Goal: Task Accomplishment & Management: Use online tool/utility

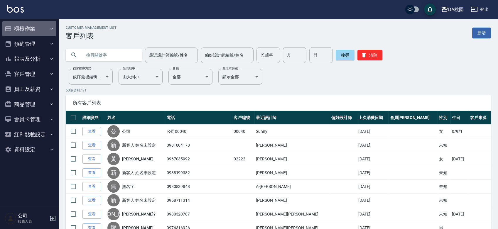
click at [14, 25] on button "櫃檯作業" at bounding box center [29, 28] width 54 height 15
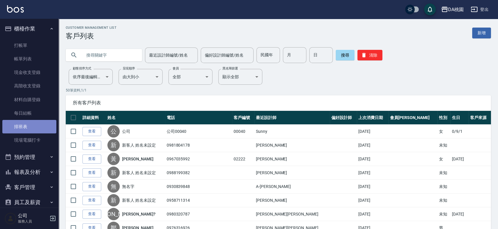
click at [33, 124] on link "排班表" at bounding box center [29, 127] width 54 height 14
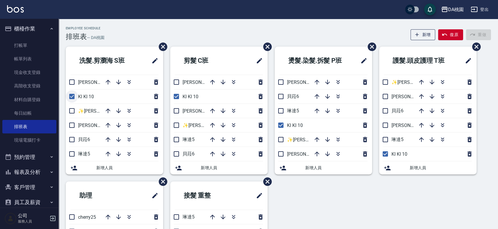
click at [70, 94] on input "checkbox" at bounding box center [72, 96] width 12 height 12
checkbox input "false"
click at [177, 95] on input "checkbox" at bounding box center [176, 96] width 12 height 12
checkbox input "false"
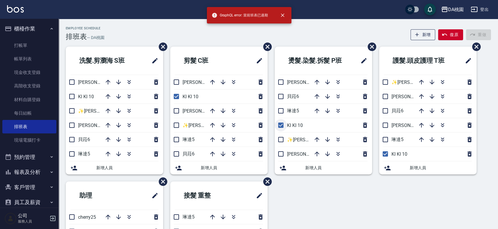
click at [279, 126] on input "checkbox" at bounding box center [281, 125] width 12 height 12
checkbox input "false"
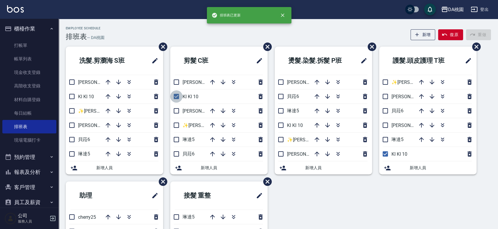
click at [176, 97] on input "checkbox" at bounding box center [176, 96] width 12 height 12
checkbox input "false"
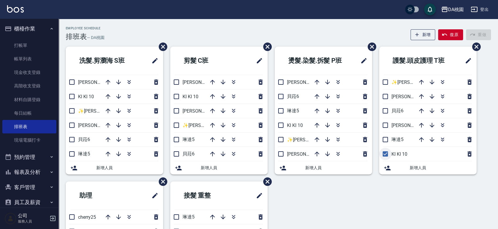
click at [385, 156] on input "checkbox" at bounding box center [385, 154] width 12 height 12
checkbox input "false"
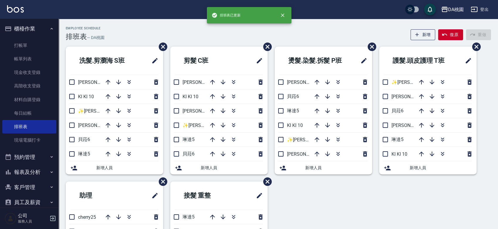
click at [377, 198] on div "洗髮.剪瀏海 S[PERSON_NAME]3 KI KI 10 ✨[PERSON_NAME][PERSON_NAME] ✨16 [PERSON_NAME]8 …" at bounding box center [275, 182] width 432 height 270
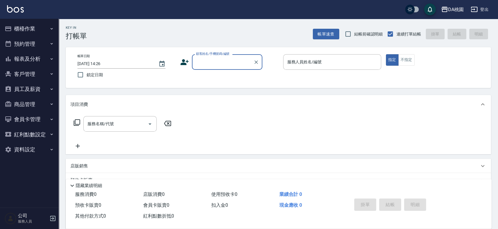
click at [26, 31] on button "櫃檯作業" at bounding box center [29, 28] width 54 height 15
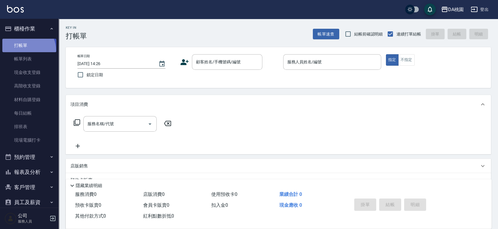
click at [26, 50] on link "打帳單" at bounding box center [29, 46] width 54 height 14
click at [27, 46] on link "打帳單" at bounding box center [29, 46] width 54 height 14
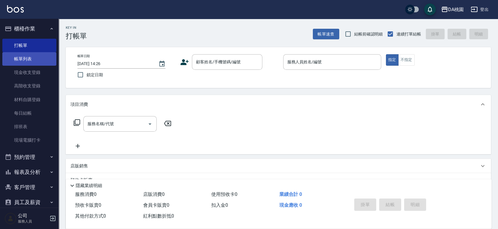
click at [26, 58] on link "帳單列表" at bounding box center [29, 59] width 54 height 14
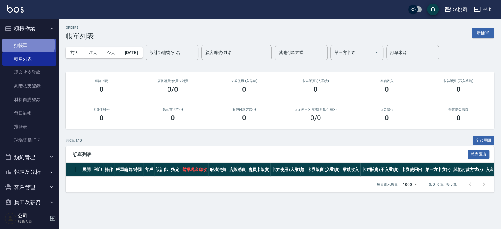
click at [27, 45] on link "打帳單" at bounding box center [29, 46] width 54 height 14
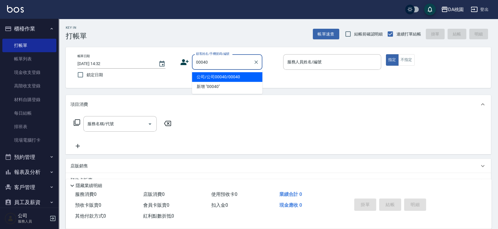
type input "公司/公司00040/00040"
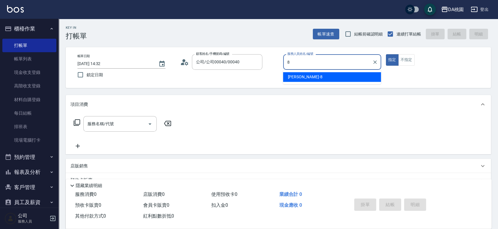
type input "桑妮-8"
type button "true"
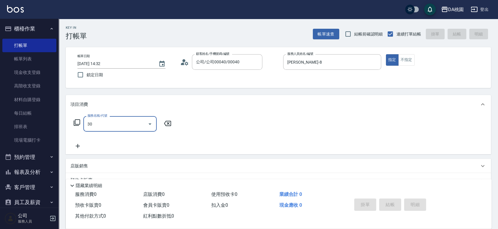
type input "303"
type input "30"
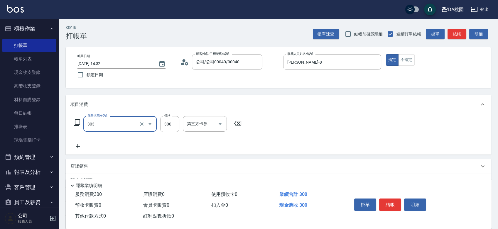
type input "A級剪髮(303)"
type input "0"
type input "350"
type input "30"
type input "350"
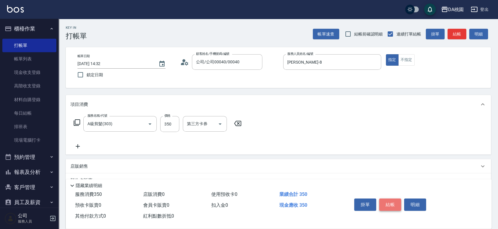
click at [393, 202] on button "結帳" at bounding box center [390, 205] width 22 height 12
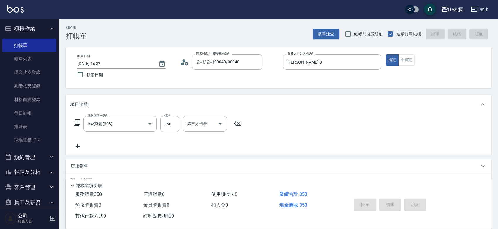
type input "0"
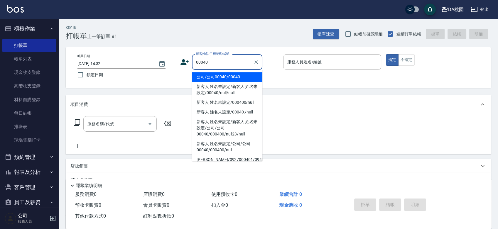
type input "公司/公司00040/00040"
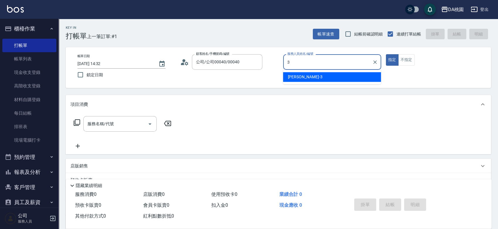
type input "愛莉絲-3"
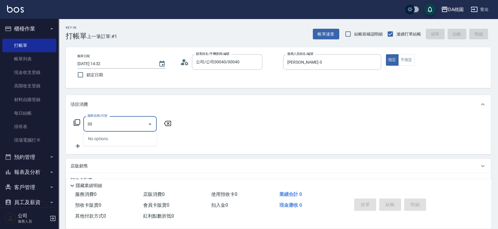
type input "303"
type input "30"
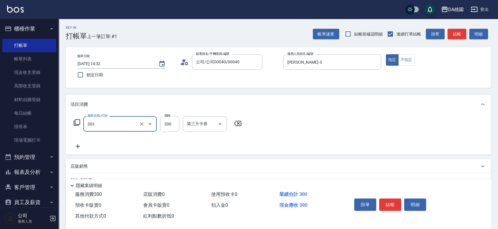
type input "A級剪髮(303)"
type input "0"
type input "350"
type input "30"
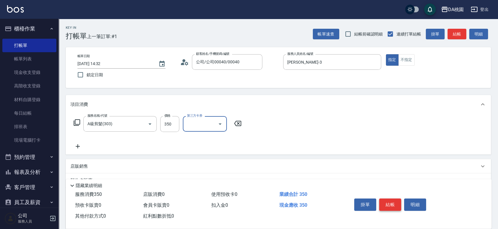
click at [393, 199] on button "結帳" at bounding box center [390, 205] width 22 height 12
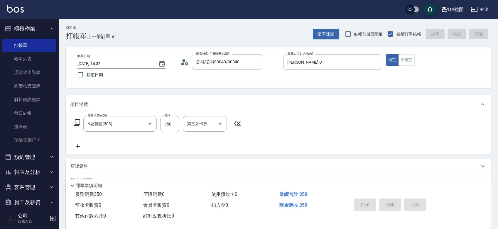
type input "2025/10/09 14:33"
type input "0"
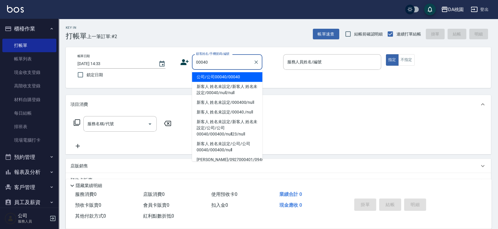
type input "公司/公司00040/00040"
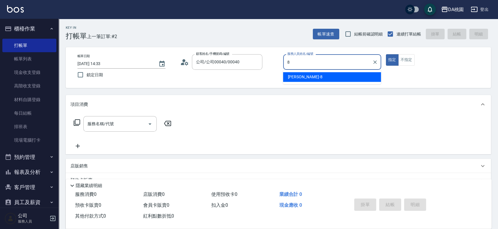
type input "桑妮-8"
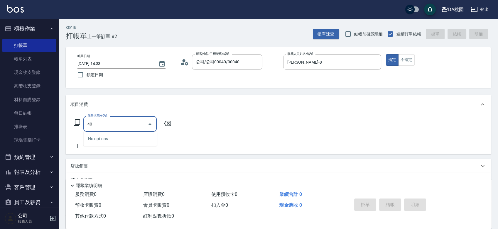
type input "401"
type input "150"
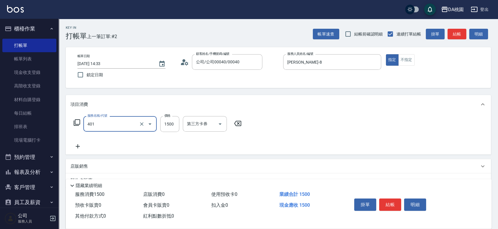
type input "染髮(互助)(401)"
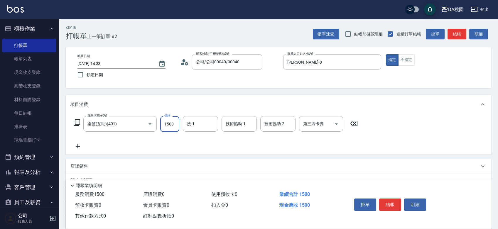
type input "1"
type input "0"
type input "148"
type input "10"
type input "1480"
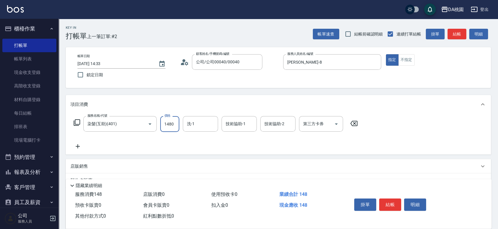
type input "140"
type input "1480"
type input "1/8"
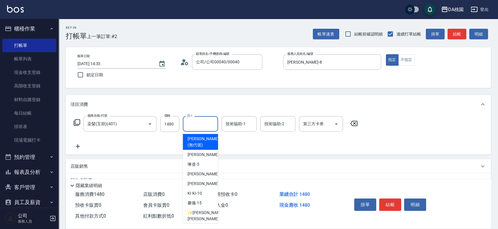
click at [193, 122] on input "洗-1" at bounding box center [201, 124] width 30 height 10
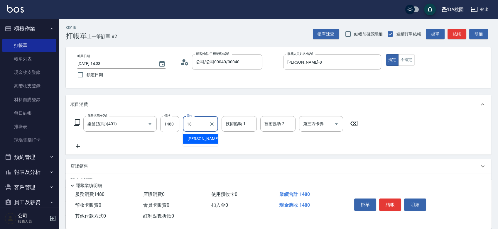
type input "小妤-18"
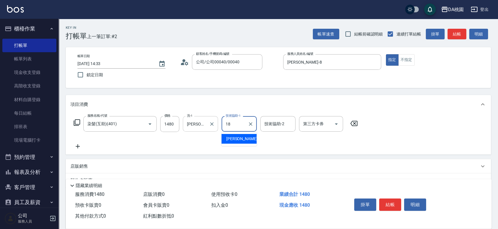
type input "小妤-18"
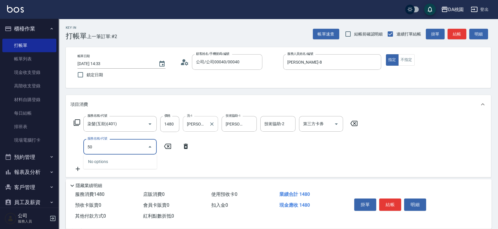
type input "504"
type input "150"
type input "潤絲(互助)(504)"
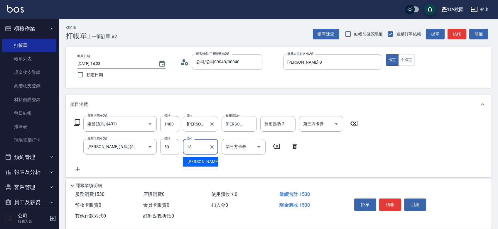
type input "小妤-18"
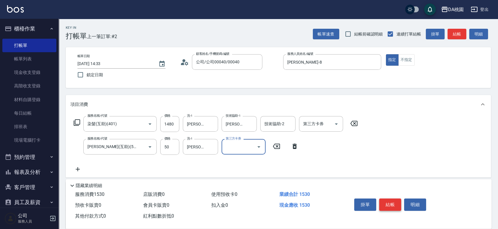
click at [393, 202] on button "結帳" at bounding box center [390, 205] width 22 height 12
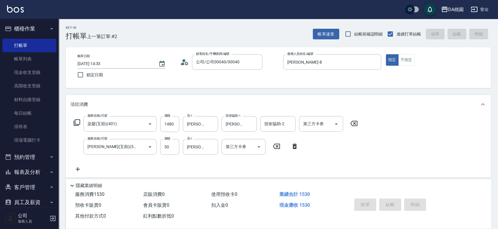
type input "0"
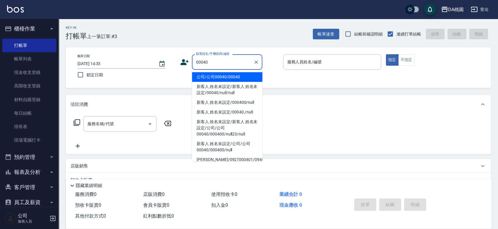
type input "公司/公司00040/00040"
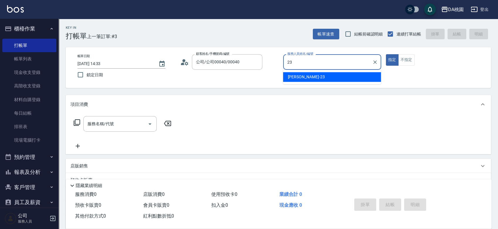
type input "亞瑟 -23"
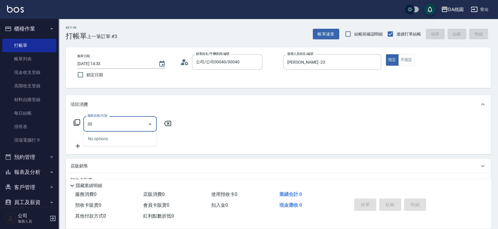
type input "303"
type input "30"
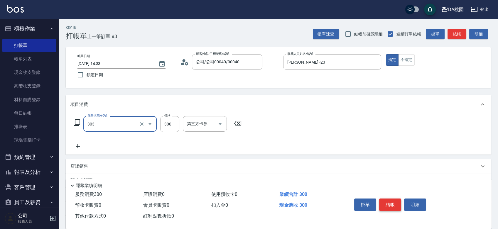
type input "A級剪髮(303)"
click at [389, 201] on button "結帳" at bounding box center [390, 205] width 22 height 12
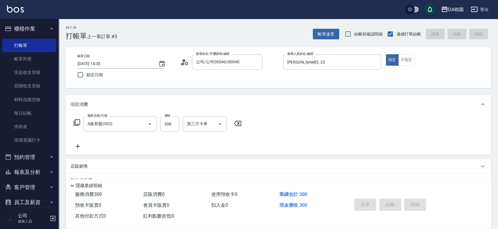
type input "0"
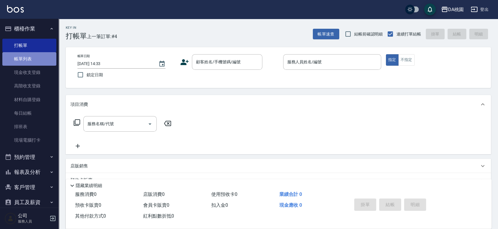
click at [42, 63] on link "帳單列表" at bounding box center [29, 59] width 54 height 14
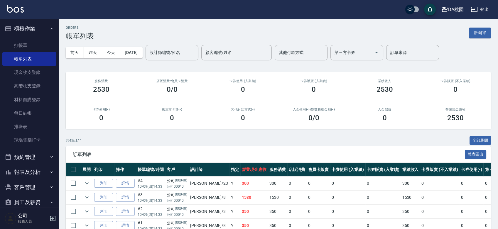
click at [31, 37] on ul "打帳單 帳單列表 現金收支登錄 高階收支登錄 材料自購登錄 每日結帳 排班表 現場電腦打卡" at bounding box center [29, 92] width 54 height 113
click at [28, 46] on link "打帳單" at bounding box center [29, 46] width 54 height 14
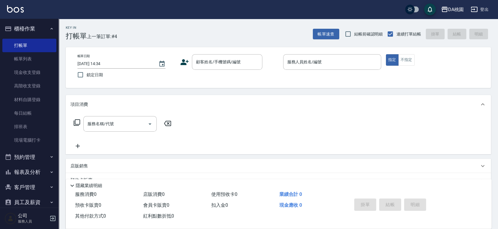
click at [272, 78] on div "帳單日期 2025/10/09 14:34 鎖定日期 顧客姓名/手機號碼/編號 顧客姓名/手機號碼/編號 服務人員姓名/編號 服務人員姓名/編號 指定 不指定" at bounding box center [278, 67] width 411 height 27
click at [25, 60] on link "帳單列表" at bounding box center [29, 59] width 54 height 14
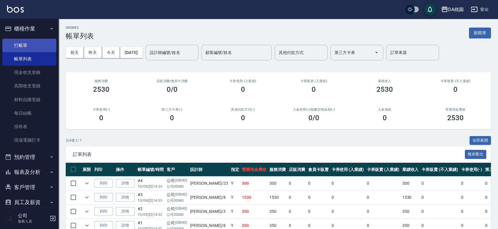
click at [37, 44] on link "打帳單" at bounding box center [29, 46] width 54 height 14
